Goal: Task Accomplishment & Management: Manage account settings

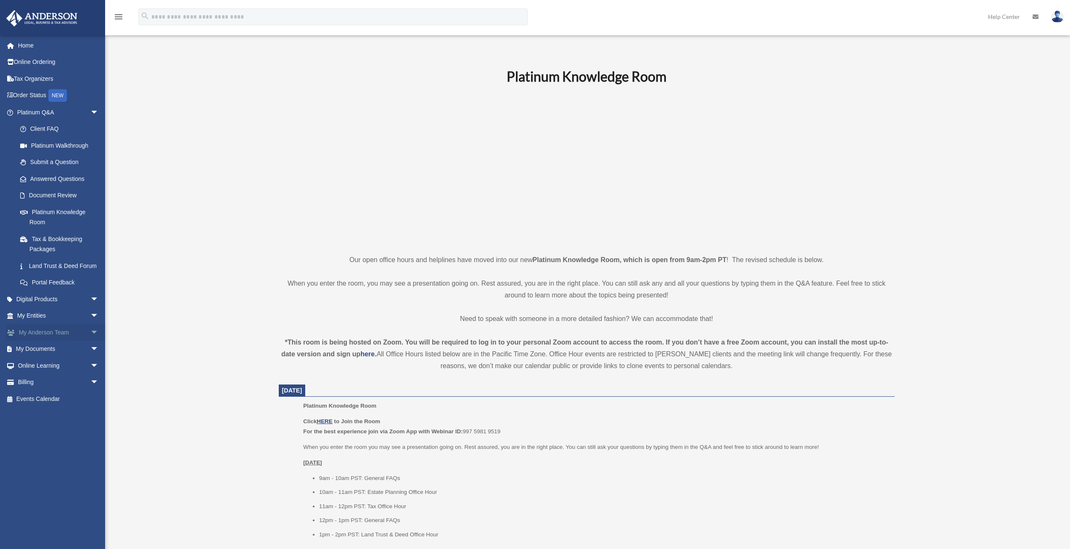
click at [75, 341] on link "My Anderson Team arrow_drop_down" at bounding box center [59, 332] width 106 height 17
click at [57, 341] on link "My Anderson Team arrow_drop_down" at bounding box center [59, 332] width 106 height 17
click at [90, 341] on span "arrow_drop_down" at bounding box center [98, 332] width 17 height 17
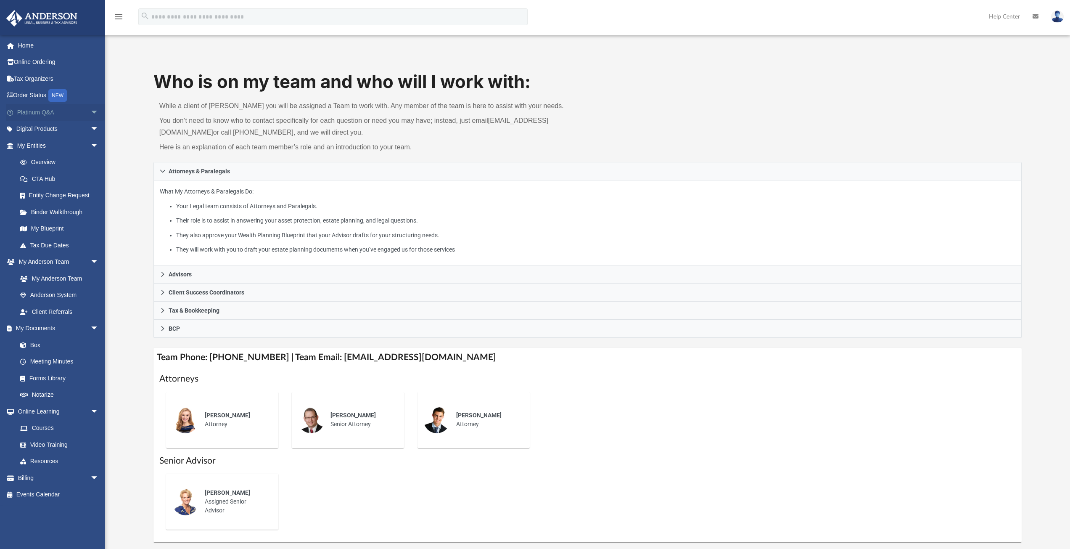
click at [90, 112] on span "arrow_drop_down" at bounding box center [98, 112] width 17 height 17
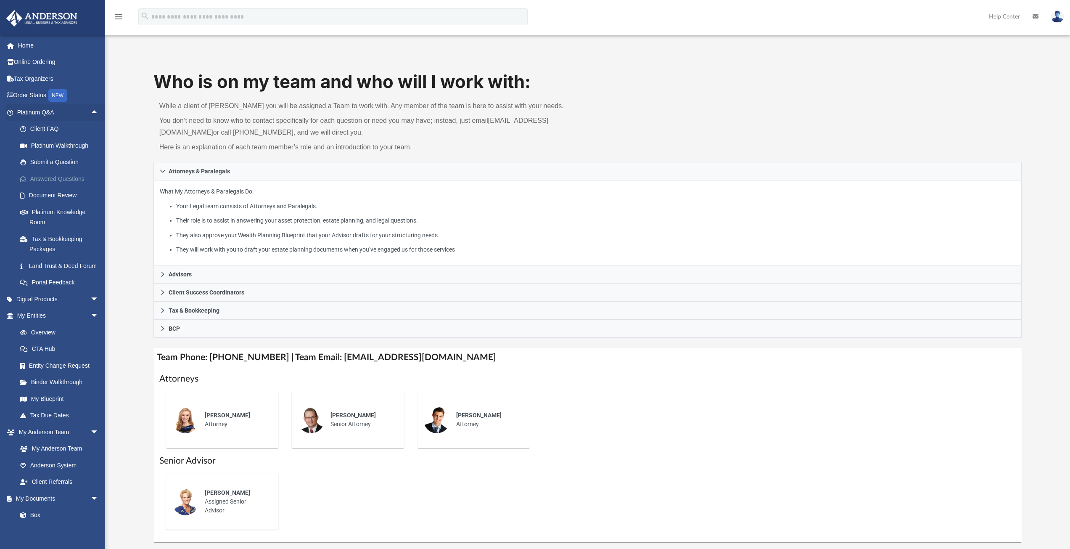
click at [47, 178] on link "Answered Questions" at bounding box center [62, 178] width 100 height 17
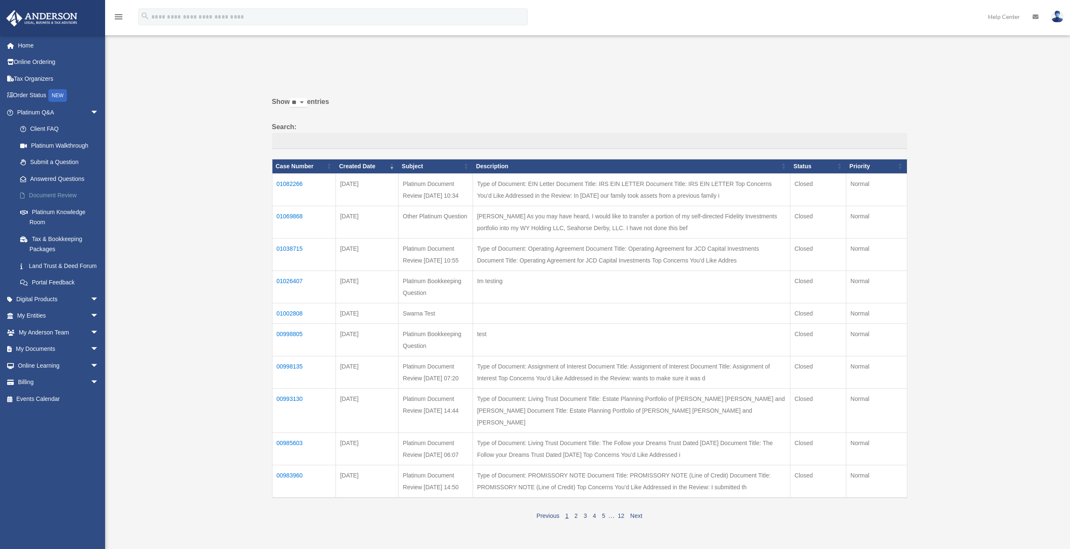
click at [46, 196] on link "Document Review" at bounding box center [62, 195] width 100 height 17
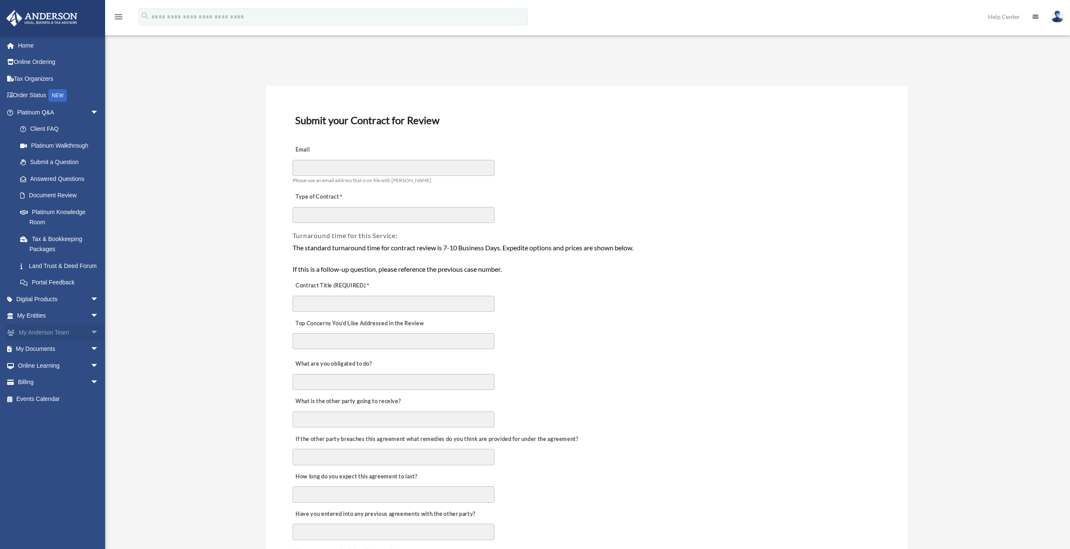
click at [67, 341] on link "My Anderson Team arrow_drop_down" at bounding box center [59, 332] width 106 height 17
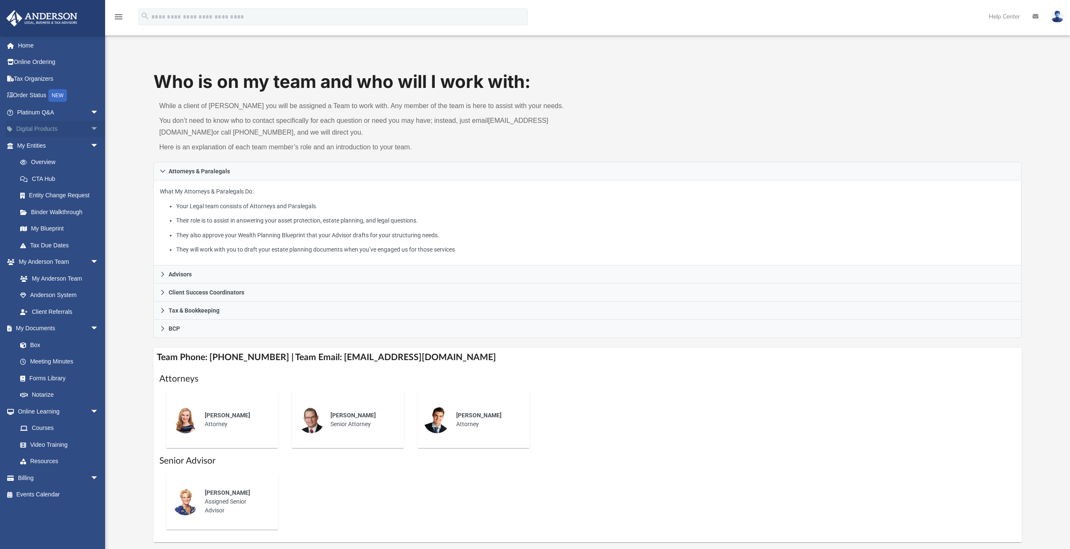
click at [74, 128] on link "Digital Products arrow_drop_down" at bounding box center [59, 129] width 106 height 17
click at [90, 128] on span "arrow_drop_down" at bounding box center [98, 129] width 17 height 17
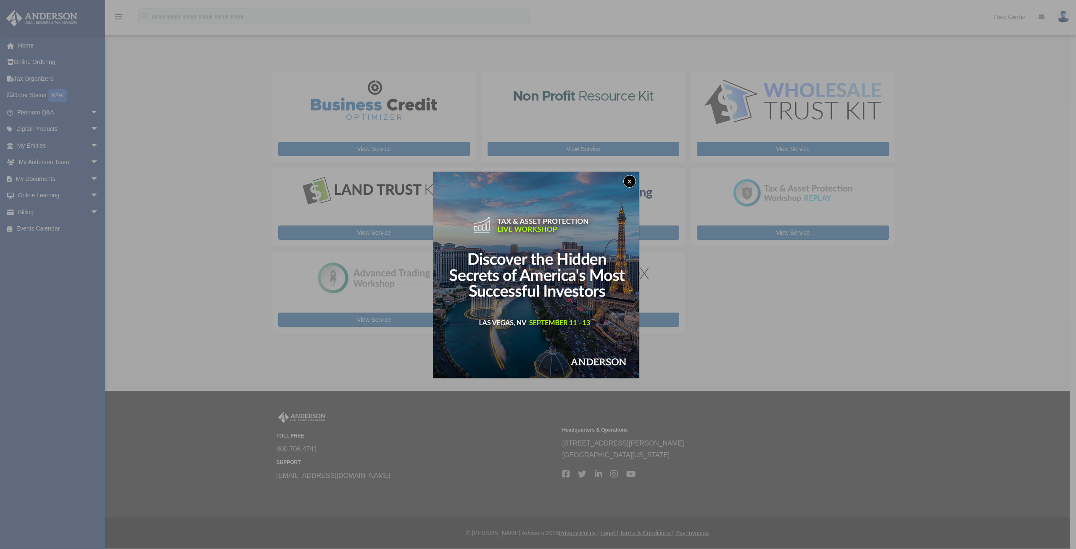
click at [89, 125] on div "x" at bounding box center [538, 274] width 1076 height 549
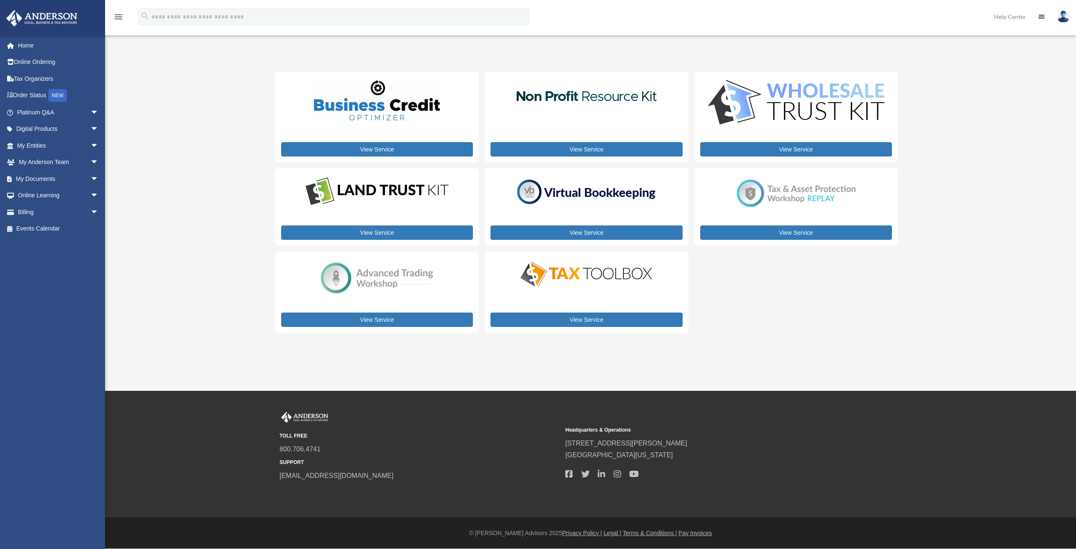
click at [90, 125] on span "arrow_drop_down" at bounding box center [98, 129] width 17 height 17
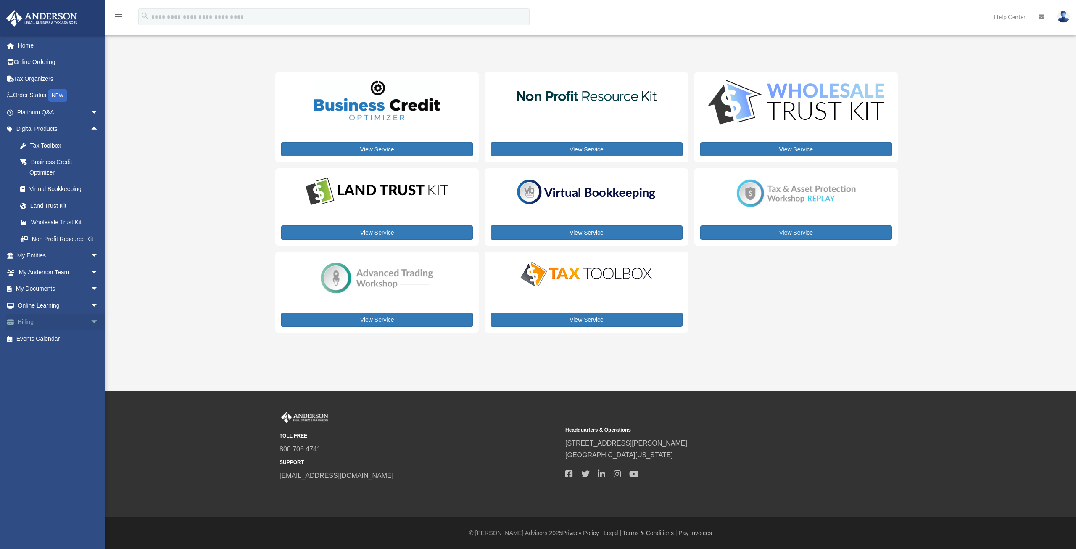
click at [90, 331] on span "arrow_drop_down" at bounding box center [98, 322] width 17 height 17
click at [51, 380] on link "Manage Payments" at bounding box center [62, 372] width 100 height 17
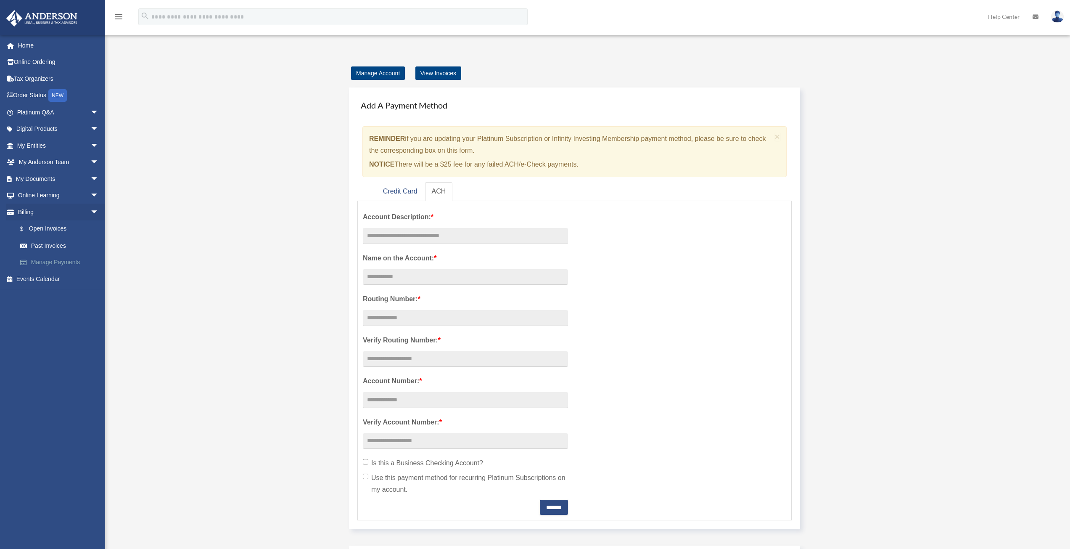
click at [70, 261] on link "Manage Payments" at bounding box center [62, 262] width 100 height 17
